Goal: Find contact information: Find contact information

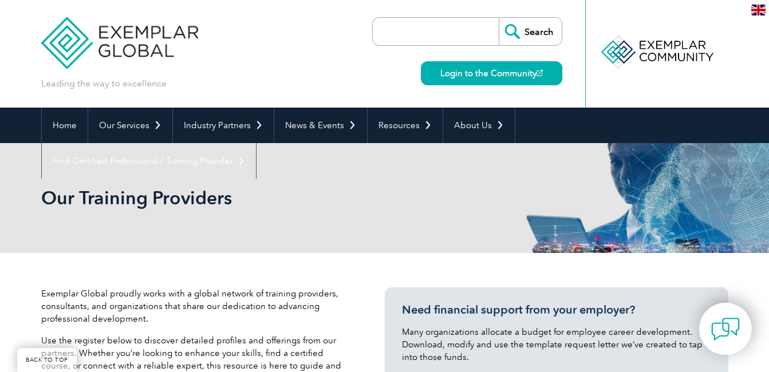
scroll to position [325, 0]
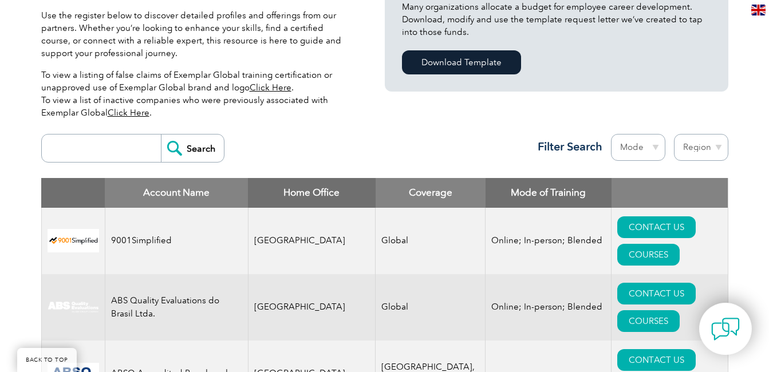
click at [129, 147] on input "search" at bounding box center [104, 148] width 113 height 27
type input "tuv"
click at [161, 135] on input "Search" at bounding box center [192, 148] width 63 height 27
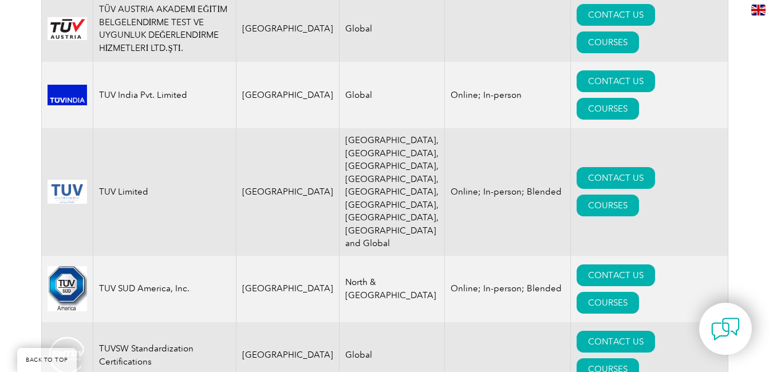
scroll to position [646, 0]
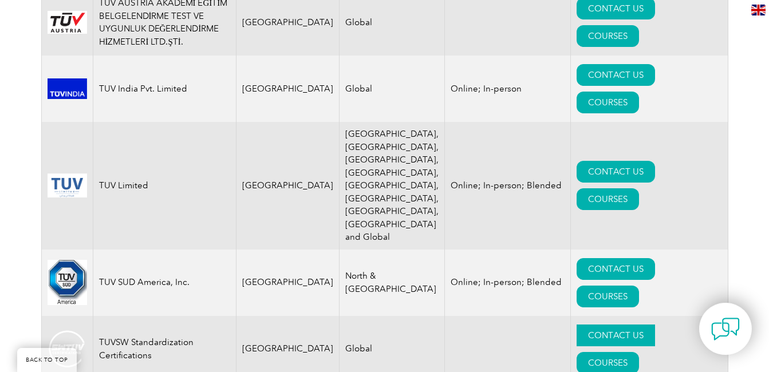
click at [588, 325] on link "CONTACT US" at bounding box center [616, 336] width 78 height 22
